Goal: Book appointment/travel/reservation

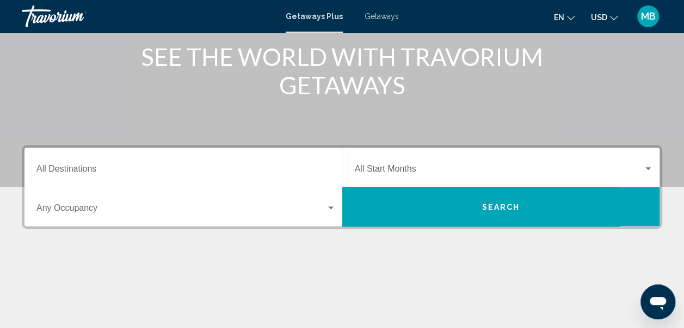
scroll to position [140, 0]
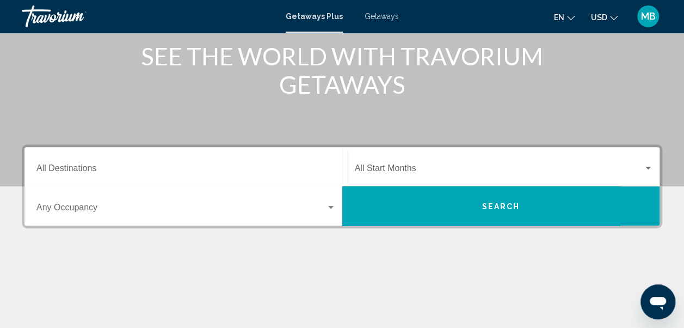
click at [69, 170] on input "Destination All Destinations" at bounding box center [185, 170] width 299 height 10
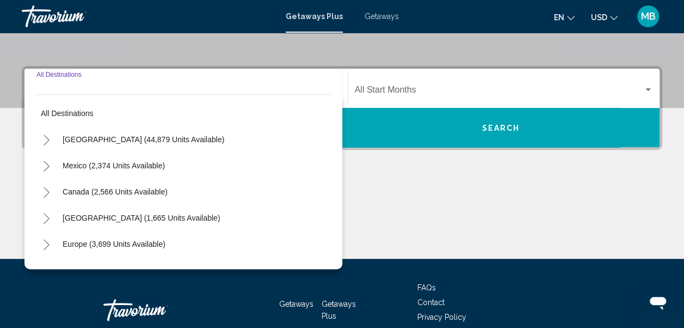
scroll to position [249, 0]
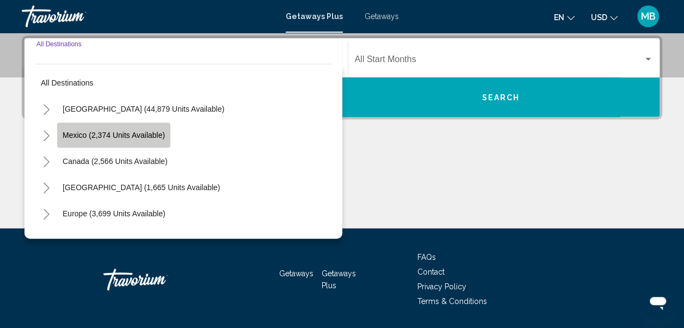
click at [82, 134] on span "Mexico (2,374 units available)" at bounding box center [114, 135] width 102 height 9
type input "**********"
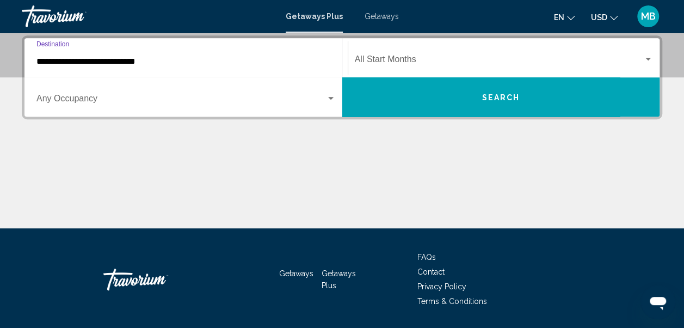
click at [392, 57] on span "Search widget" at bounding box center [499, 62] width 289 height 10
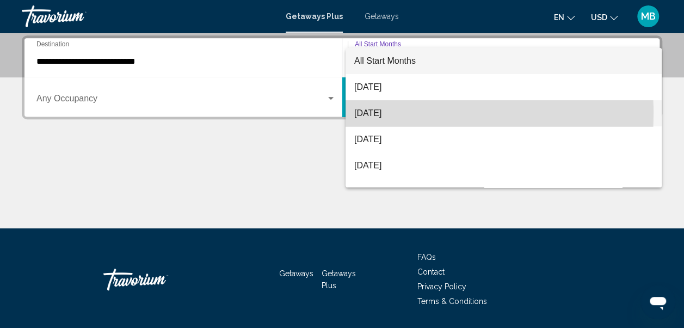
click at [369, 113] on span "[DATE]" at bounding box center [503, 113] width 299 height 26
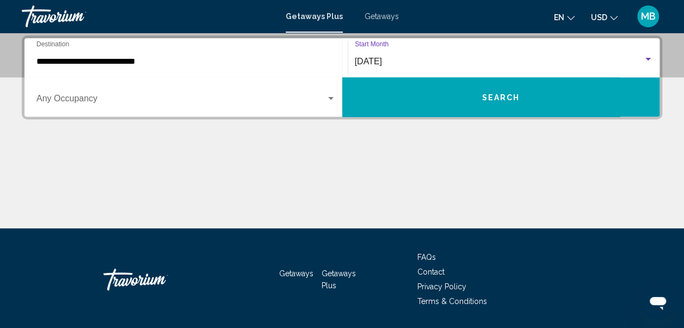
click at [71, 98] on span "Search widget" at bounding box center [180, 101] width 289 height 10
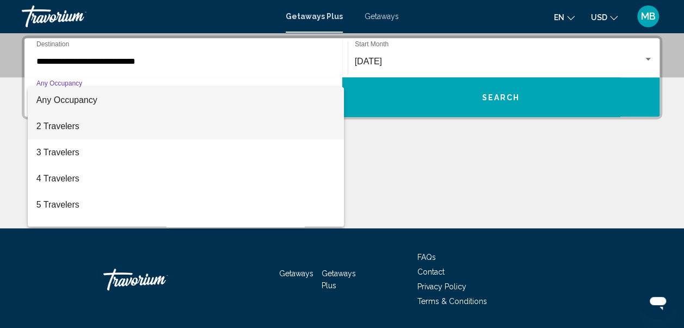
click at [50, 131] on span "2 Travelers" at bounding box center [185, 126] width 299 height 26
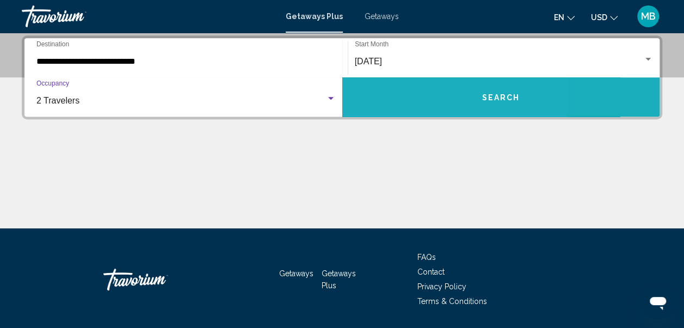
click at [406, 93] on button "Search" at bounding box center [501, 96] width 318 height 39
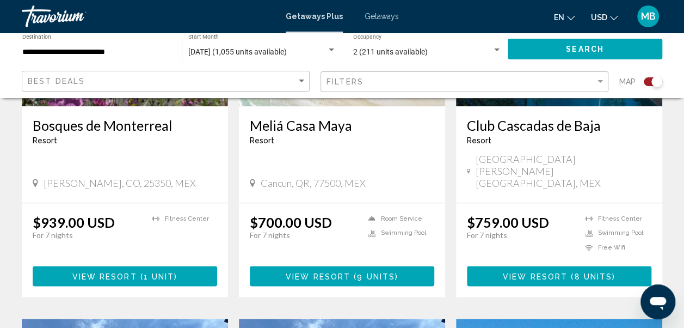
scroll to position [554, 0]
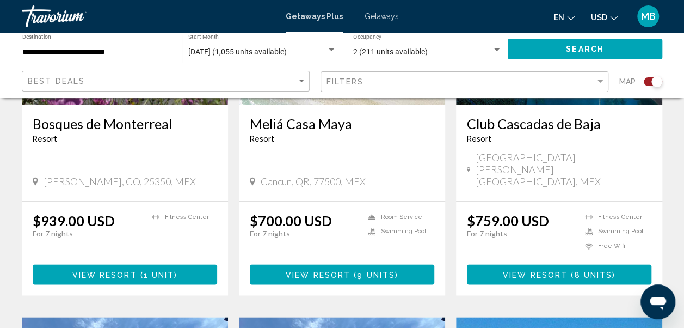
click at [274, 264] on button "View Resort ( 9 units )" at bounding box center [342, 274] width 184 height 20
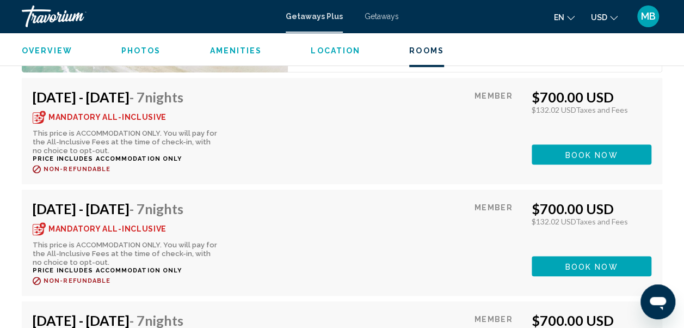
scroll to position [2292, 0]
